Goal: Task Accomplishment & Management: Use online tool/utility

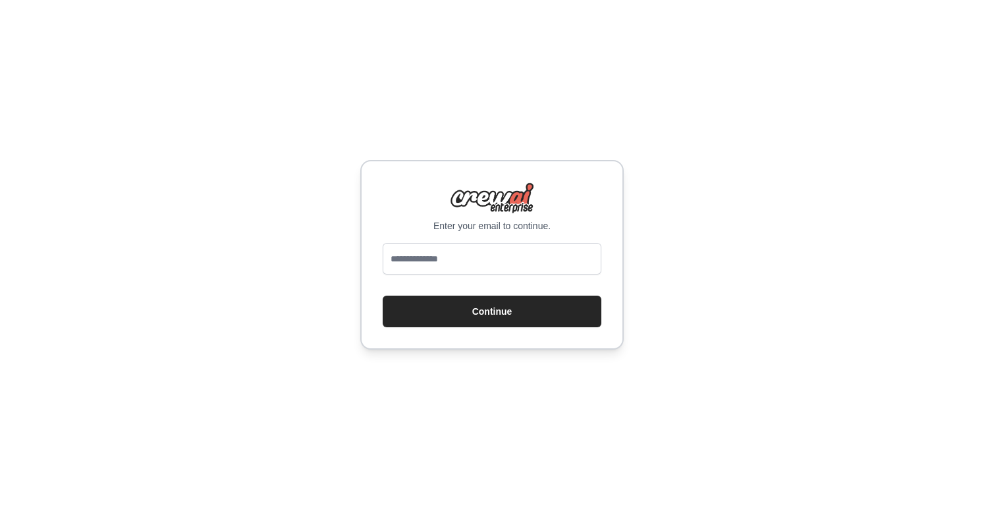
click at [441, 269] on input "email" at bounding box center [492, 259] width 219 height 32
type input "**********"
click at [474, 306] on button "Continue" at bounding box center [492, 312] width 219 height 32
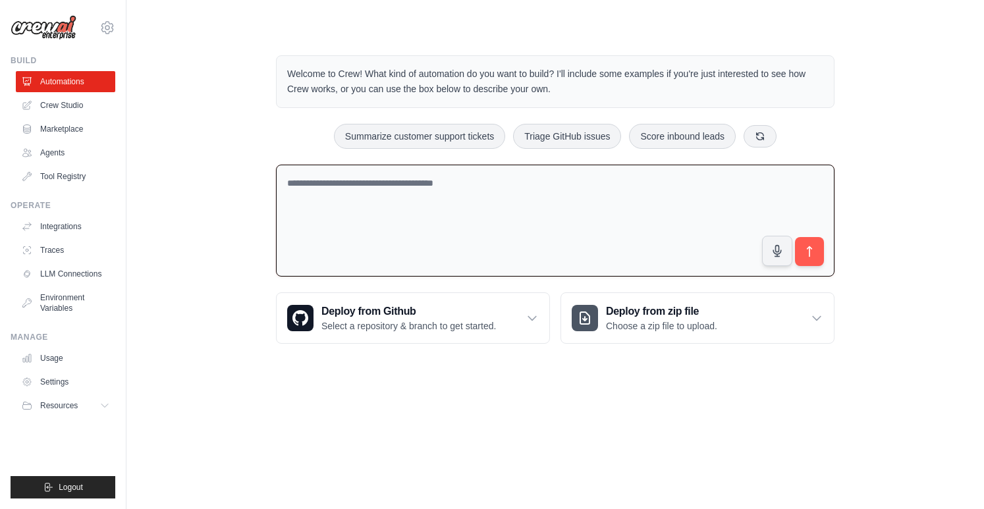
click at [344, 195] on textarea at bounding box center [555, 221] width 559 height 113
click at [63, 107] on link "Crew Studio" at bounding box center [66, 105] width 99 height 21
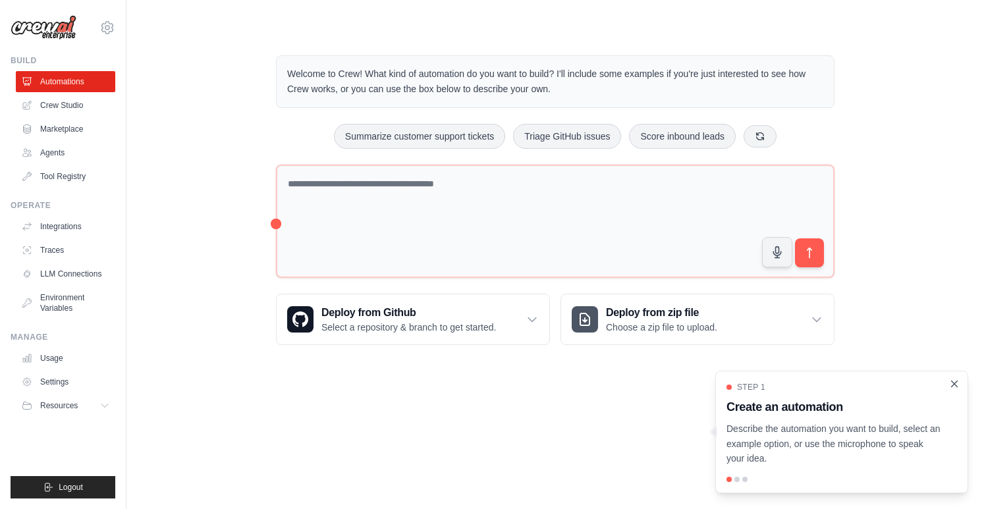
click at [955, 383] on icon "Close walkthrough" at bounding box center [955, 384] width 12 height 12
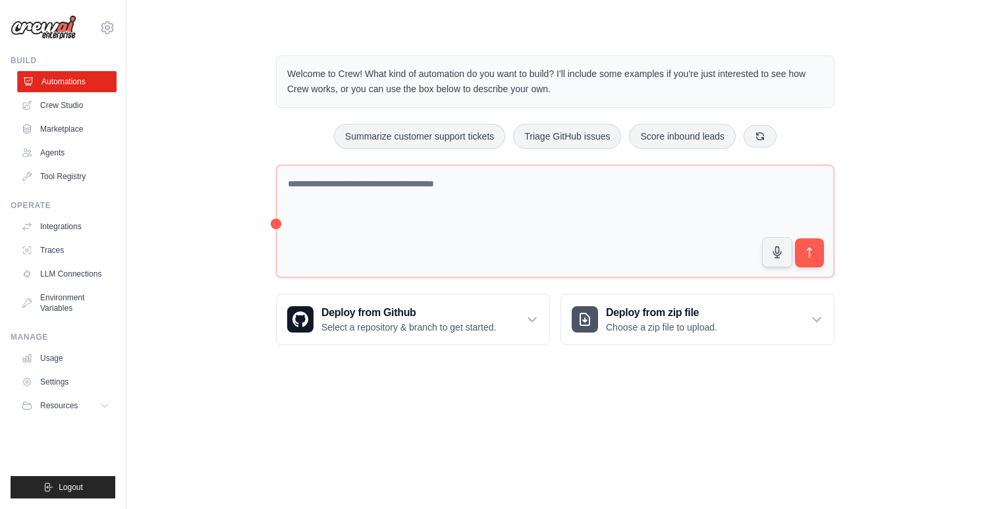
click at [65, 80] on link "Automations" at bounding box center [66, 81] width 99 height 21
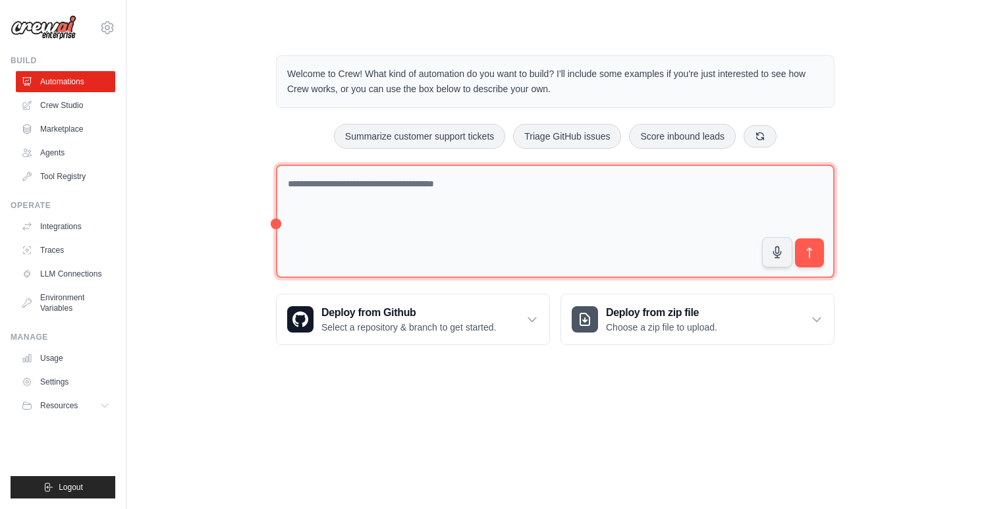
click at [407, 209] on textarea at bounding box center [555, 222] width 559 height 114
